Goal: Transaction & Acquisition: Purchase product/service

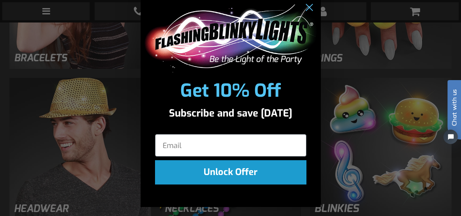
scroll to position [13, 0]
click at [304, 2] on circle "Close dialog" at bounding box center [308, 7] width 15 height 15
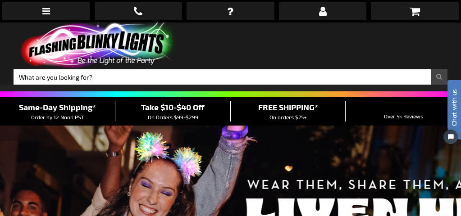
scroll to position [0, 0]
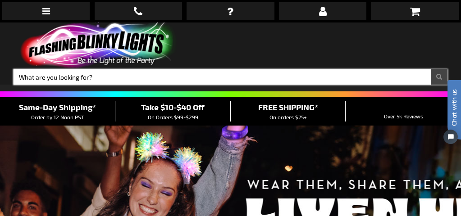
click at [142, 78] on input "Search" at bounding box center [231, 76] width 434 height 15
type input "halloween"
click at [438, 77] on button "Search" at bounding box center [438, 76] width 17 height 15
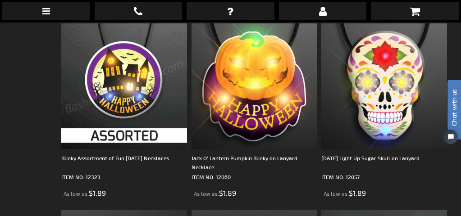
scroll to position [3254, 0]
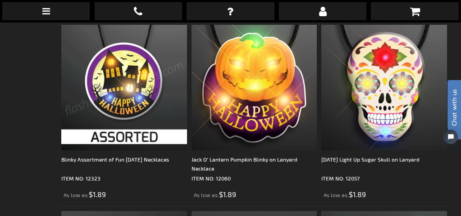
click at [146, 135] on img at bounding box center [124, 88] width 126 height 126
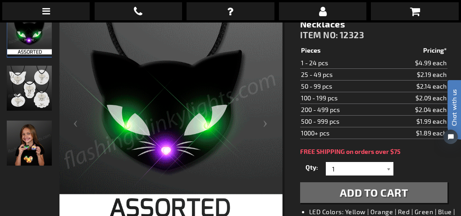
click at [389, 170] on div at bounding box center [388, 169] width 9 height 14
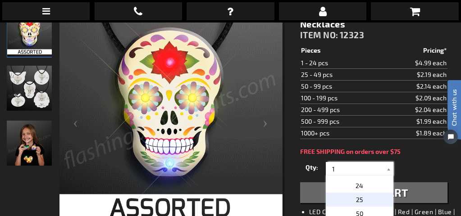
scroll to position [320, 0]
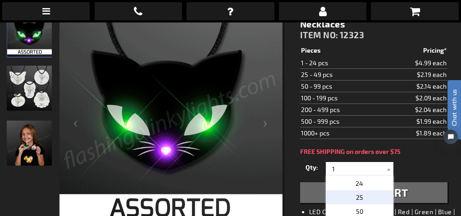
click at [362, 197] on span "25" at bounding box center [359, 198] width 7 height 8
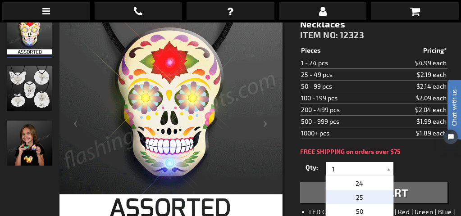
type input "25"
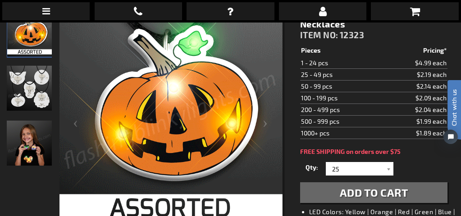
click at [34, 157] on img "Girl displaying Halloween Light Up Necklaces Assortment" at bounding box center [29, 143] width 45 height 45
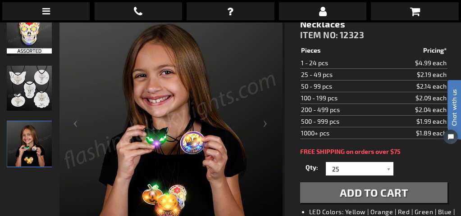
click at [333, 199] on button "Add to Cart" at bounding box center [373, 192] width 147 height 21
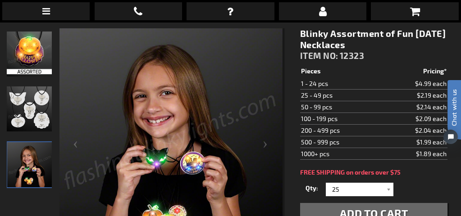
click at [434, 182] on html "Chat with us" at bounding box center [447, 108] width 27 height 158
click at [141, 163] on img at bounding box center [169, 139] width 225 height 225
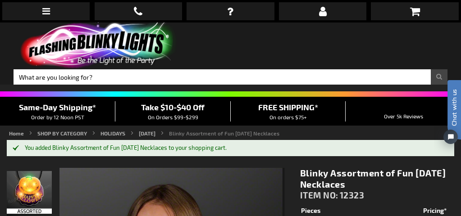
scroll to position [0, 0]
click at [417, 12] on icon at bounding box center [415, 11] width 10 height 11
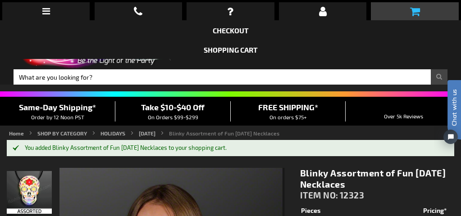
click at [419, 14] on icon at bounding box center [415, 11] width 10 height 11
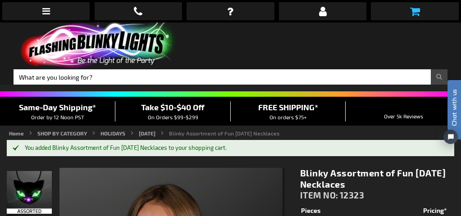
click at [416, 12] on icon at bounding box center [415, 11] width 10 height 11
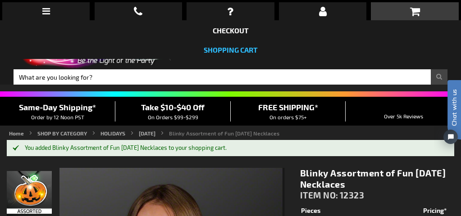
click at [244, 49] on link "Shopping Cart" at bounding box center [230, 49] width 54 height 9
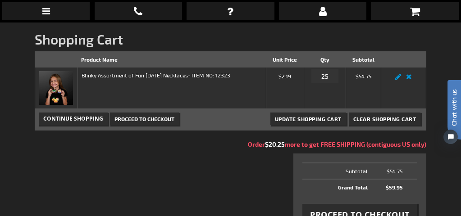
scroll to position [104, 0]
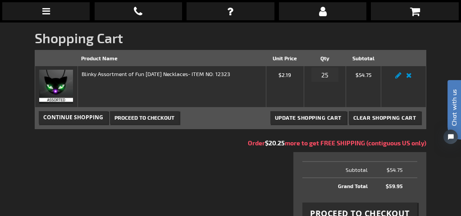
click at [64, 116] on span "Continue Shopping" at bounding box center [73, 117] width 60 height 8
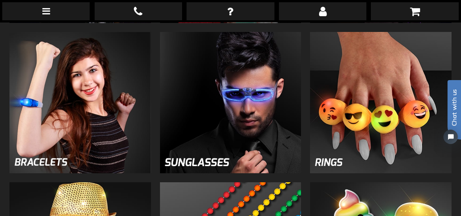
scroll to position [780, 0]
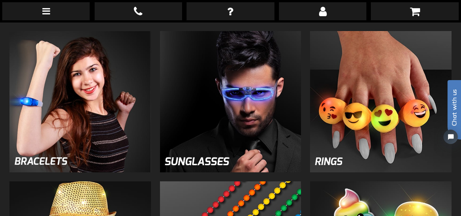
click at [65, 117] on img at bounding box center [79, 101] width 141 height 141
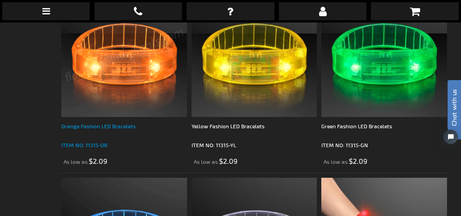
scroll to position [3575, 0]
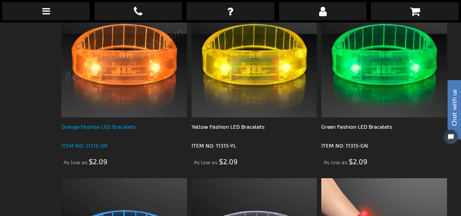
click at [105, 127] on div "Orange Fashion LED Bracelets" at bounding box center [124, 131] width 126 height 18
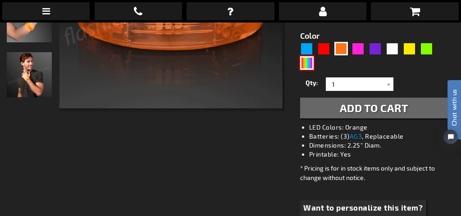
click at [308, 63] on div "Multicolor" at bounding box center [307, 63] width 14 height 14
type input "5659"
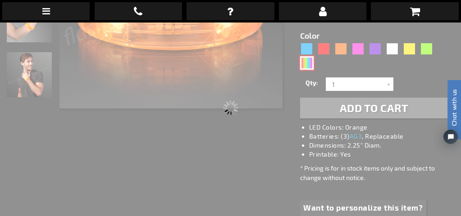
type input "11315-MLT"
type input "Customize - Multicolor LED Fashion Bracelets - ITEM NO: 11315-MLT"
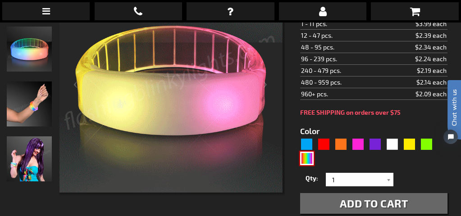
scroll to position [177, 0]
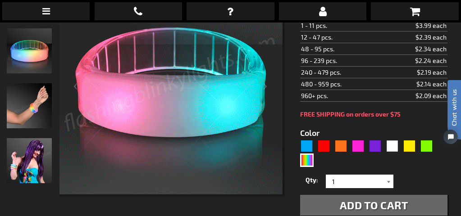
click at [392, 175] on div at bounding box center [388, 182] width 9 height 14
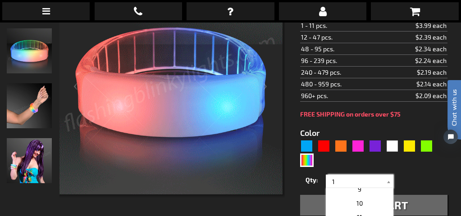
scroll to position [154, 0]
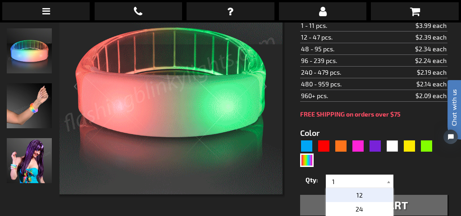
click at [359, 191] on span "12" at bounding box center [359, 195] width 6 height 8
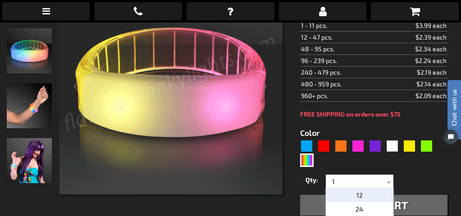
type input "12"
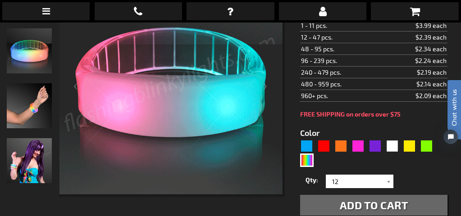
click at [344, 199] on span "Add to Cart" at bounding box center [373, 205] width 68 height 13
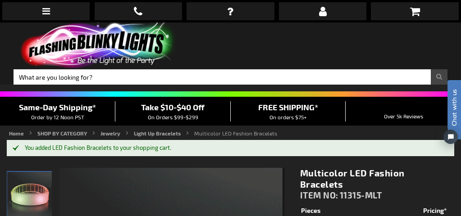
scroll to position [0, 0]
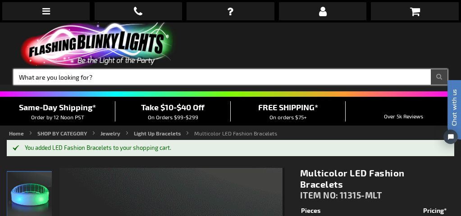
click at [138, 77] on input "Search" at bounding box center [231, 76] width 434 height 15
click at [119, 77] on input "Search" at bounding box center [231, 76] width 434 height 15
type input "necklace"
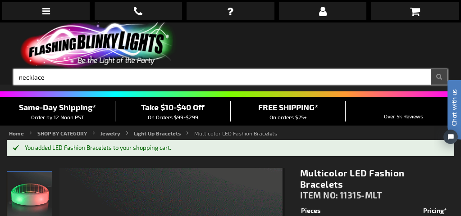
click at [438, 77] on button "Search" at bounding box center [438, 76] width 17 height 15
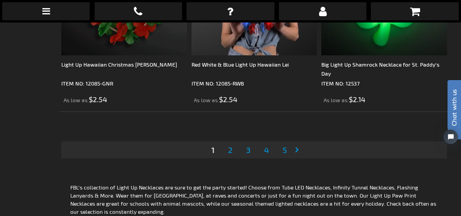
scroll to position [3818, 0]
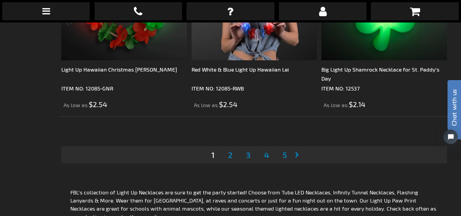
click at [231, 154] on span "2" at bounding box center [230, 155] width 5 height 10
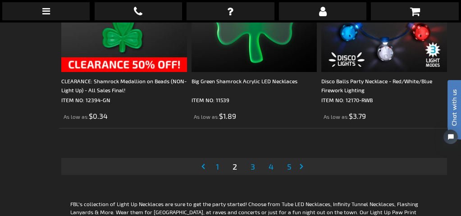
scroll to position [3807, 0]
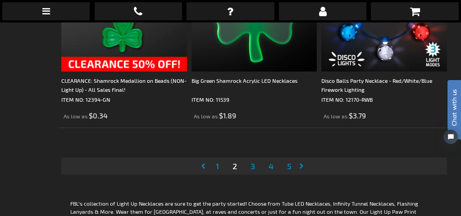
click at [251, 166] on span "3" at bounding box center [252, 166] width 5 height 10
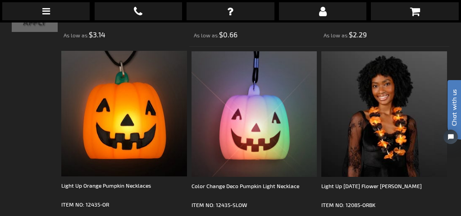
scroll to position [351, 0]
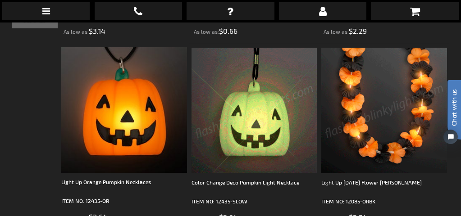
click at [387, 137] on img at bounding box center [384, 111] width 126 height 126
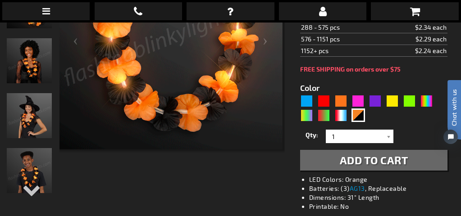
scroll to position [222, 0]
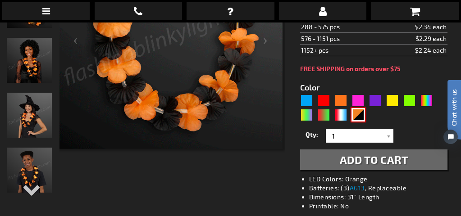
click at [358, 108] on div "Orange Black" at bounding box center [358, 115] width 14 height 14
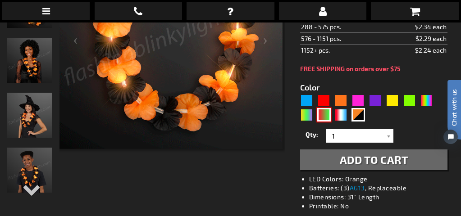
click at [325, 108] on div "RNG" at bounding box center [324, 115] width 14 height 14
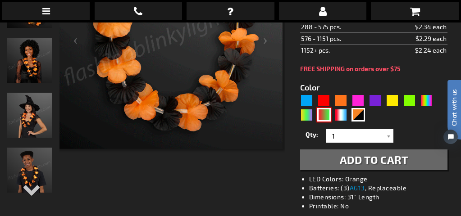
type input "5642"
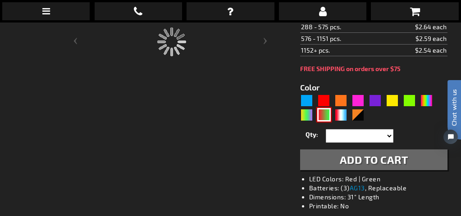
type input "12085-GNR"
type input "Customize - Light Up Hawaiian Christmas Leis - ITEM NO: 12085-GNR"
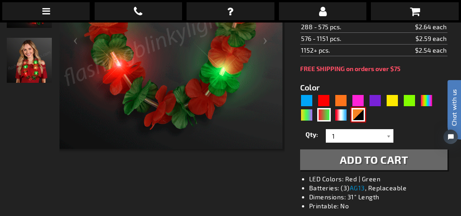
click at [360, 118] on div "Orange Black" at bounding box center [358, 115] width 14 height 14
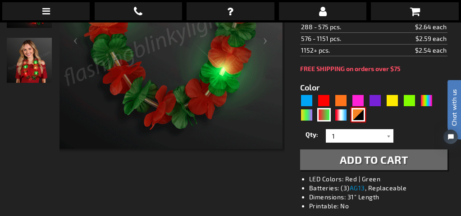
type input "5756"
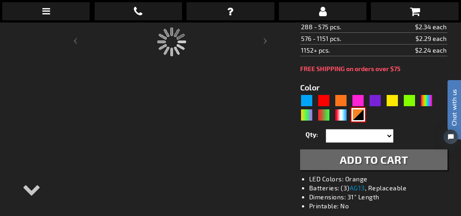
type input "12085-ORBK"
type input "Customize - Light Up Halloween Flower Leis - ITEM NO: 12085-ORBK"
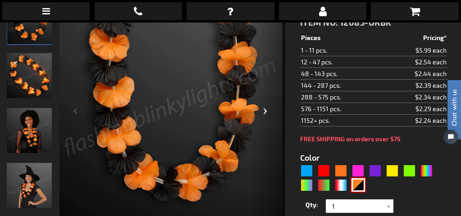
scroll to position [153, 0]
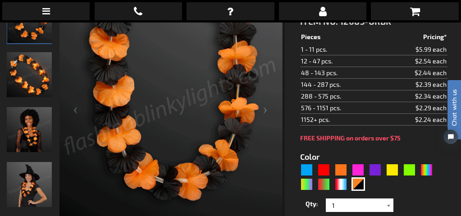
click at [384, 199] on div at bounding box center [388, 206] width 9 height 14
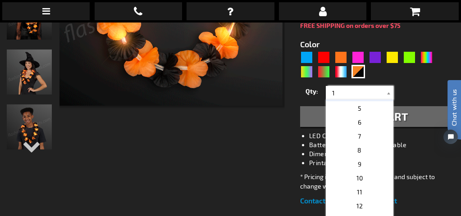
scroll to position [59, 0]
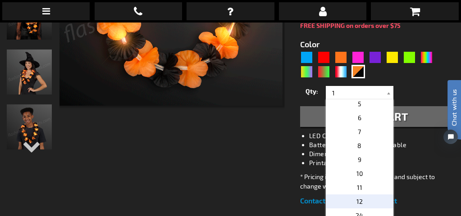
click at [360, 198] on span "12" at bounding box center [359, 202] width 6 height 8
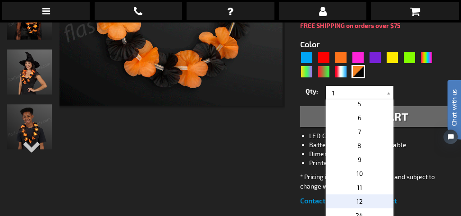
type input "12"
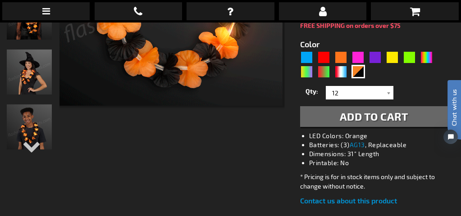
click at [414, 106] on button "Add to Cart" at bounding box center [373, 116] width 147 height 21
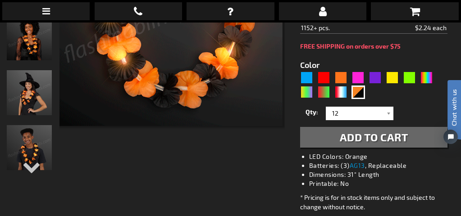
click at [162, 158] on div at bounding box center [171, 41] width 225 height 278
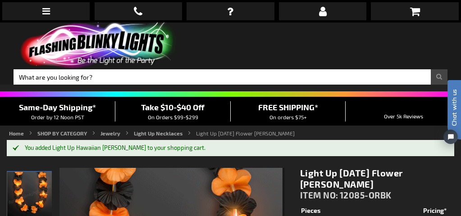
scroll to position [0, 0]
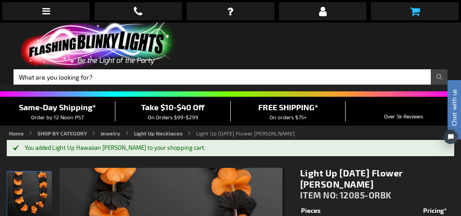
click at [415, 15] on icon at bounding box center [415, 11] width 10 height 11
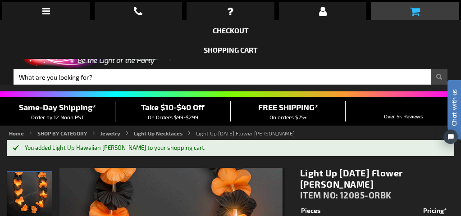
click at [414, 11] on icon at bounding box center [415, 11] width 10 height 11
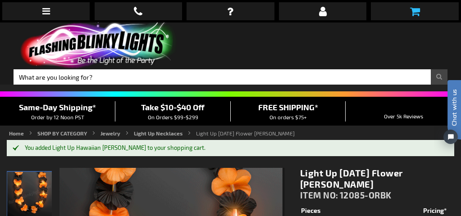
click at [414, 11] on icon at bounding box center [415, 11] width 10 height 11
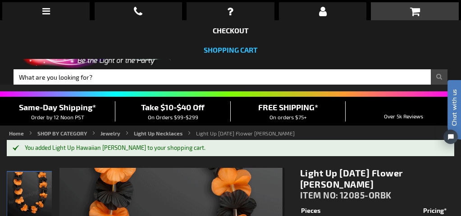
click at [245, 50] on link "Shopping Cart" at bounding box center [230, 49] width 54 height 9
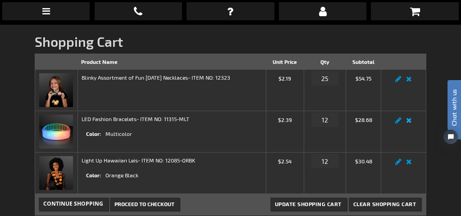
click at [411, 123] on link "Remove item" at bounding box center [408, 123] width 10 height 0
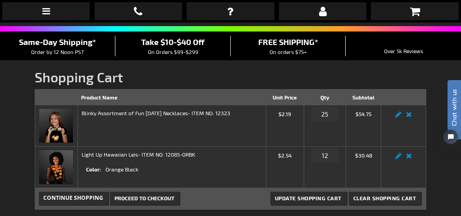
scroll to position [74, 0]
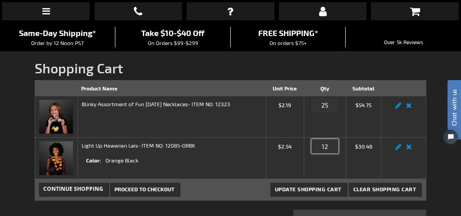
click at [334, 147] on input "12" at bounding box center [324, 146] width 27 height 14
type input "15"
click at [326, 188] on span "Update Shopping Cart" at bounding box center [308, 189] width 67 height 6
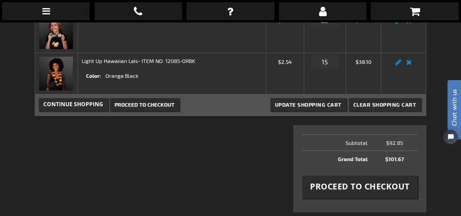
scroll to position [159, 0]
